Goal: Download file/media

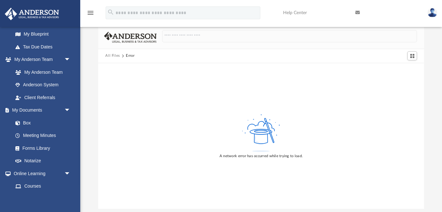
scroll to position [12, 0]
click at [432, 12] on img at bounding box center [432, 12] width 10 height 9
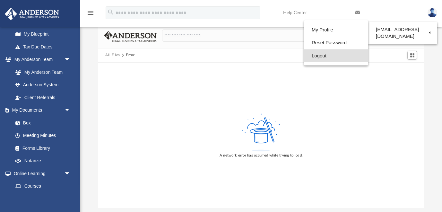
click at [304, 56] on link "Logout" at bounding box center [336, 55] width 64 height 13
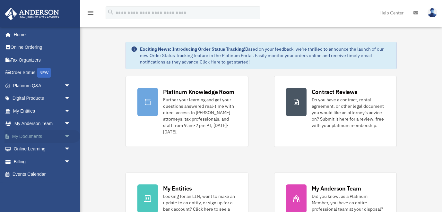
click at [67, 135] on span "arrow_drop_down" at bounding box center [70, 136] width 13 height 13
click at [29, 149] on link "Box" at bounding box center [44, 149] width 71 height 13
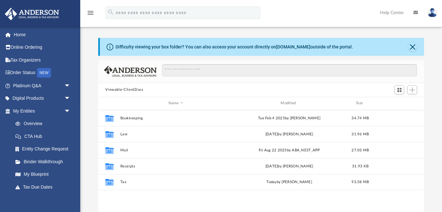
scroll to position [146, 325]
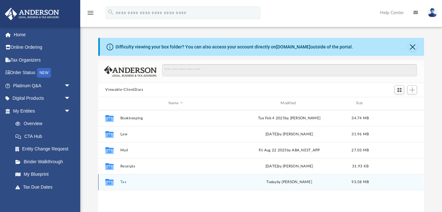
click at [122, 182] on button "Tax" at bounding box center [175, 182] width 111 height 4
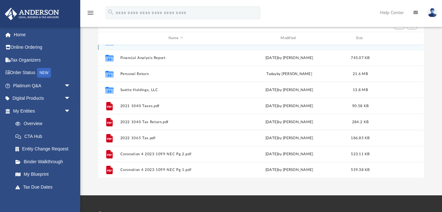
scroll to position [0, 0]
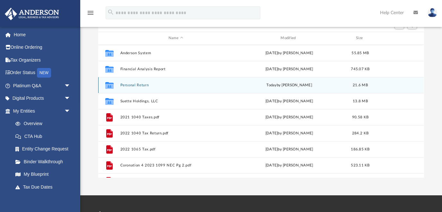
click at [145, 86] on button "Personal Return" at bounding box center [175, 85] width 111 height 4
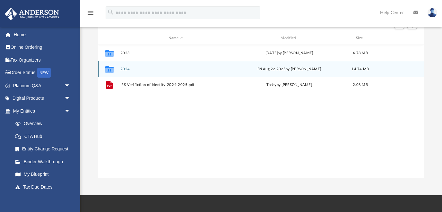
click at [127, 69] on button "2024" at bounding box center [175, 69] width 111 height 4
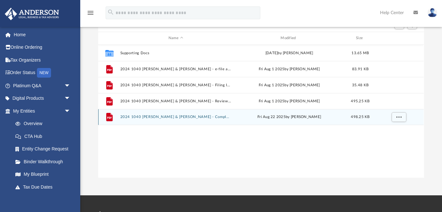
click at [174, 117] on button "2024 1040 Jackson, Billy W. & Rebecca C. - Completed Copy.pdf" at bounding box center [175, 117] width 111 height 4
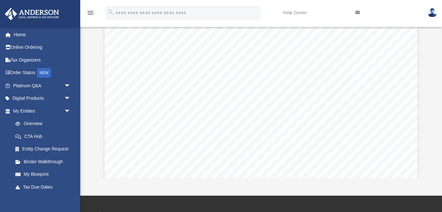
scroll to position [63, 0]
